Goal: Find specific page/section: Find specific page/section

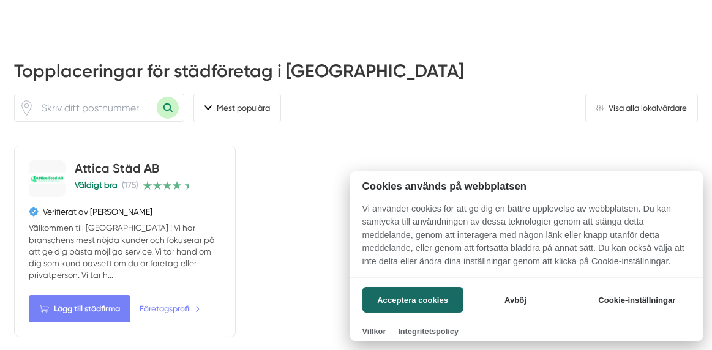
scroll to position [367, 0]
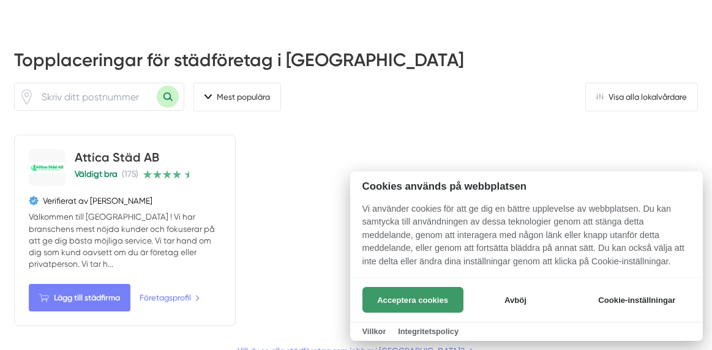
click at [421, 298] on button "Acceptera cookies" at bounding box center [413, 300] width 101 height 26
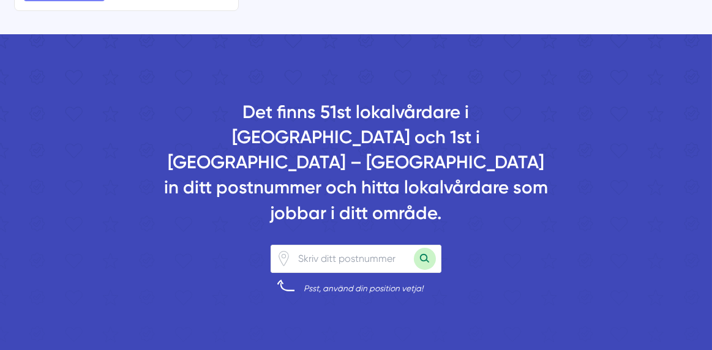
scroll to position [1020, 0]
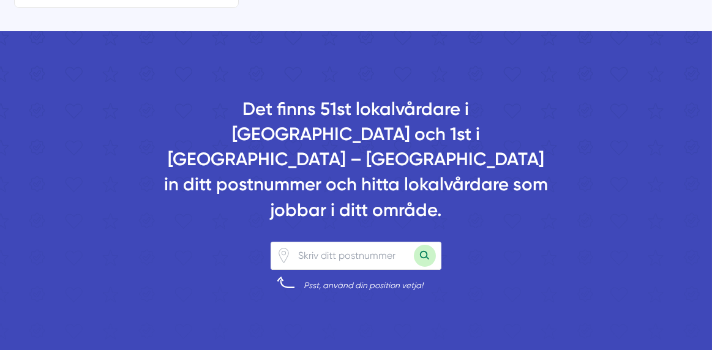
click at [296, 242] on input "number" at bounding box center [352, 255] width 122 height 27
type input "44175"
click at [423, 245] on button "Sök med postnummer" at bounding box center [425, 256] width 22 height 22
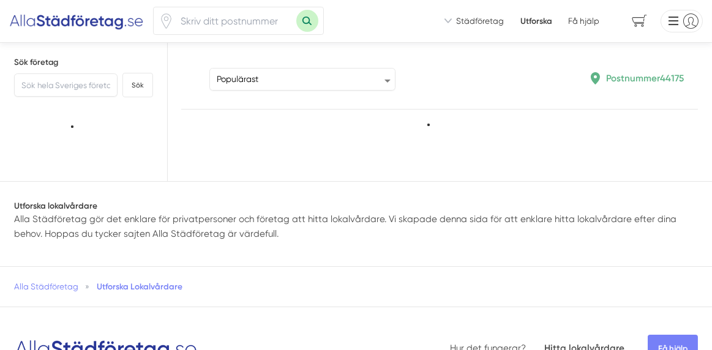
type input "44175"
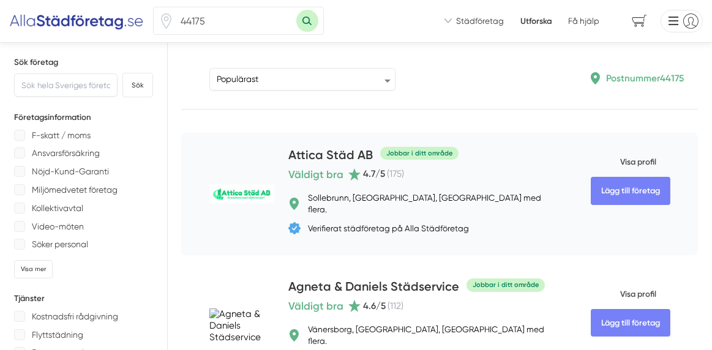
click at [636, 161] on span "Visa profil" at bounding box center [624, 162] width 66 height 30
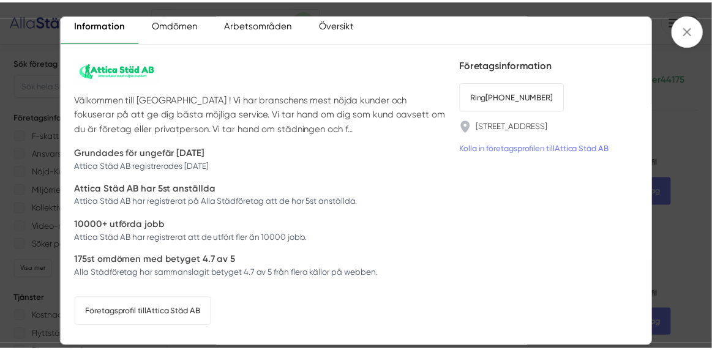
scroll to position [71, 0]
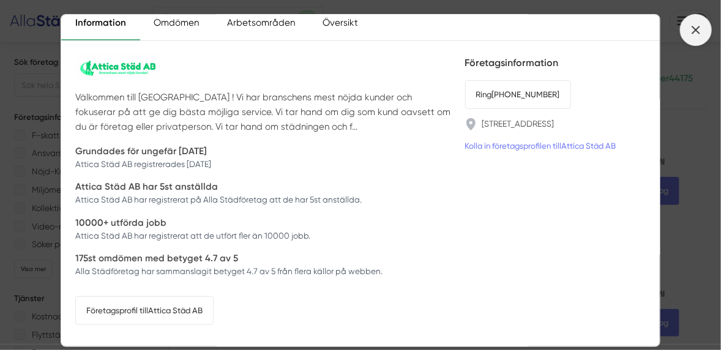
click at [697, 27] on icon at bounding box center [696, 29] width 13 height 13
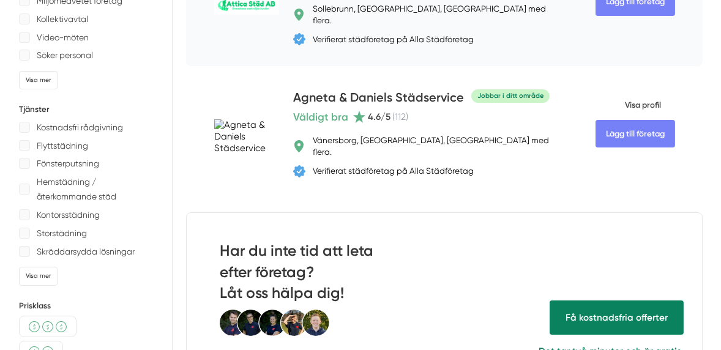
scroll to position [204, 0]
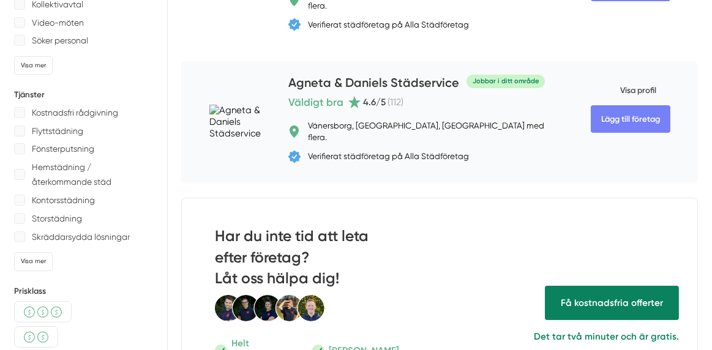
click at [639, 77] on span "Visa profil" at bounding box center [624, 90] width 66 height 30
